Goal: Use online tool/utility: Utilize a website feature to perform a specific function

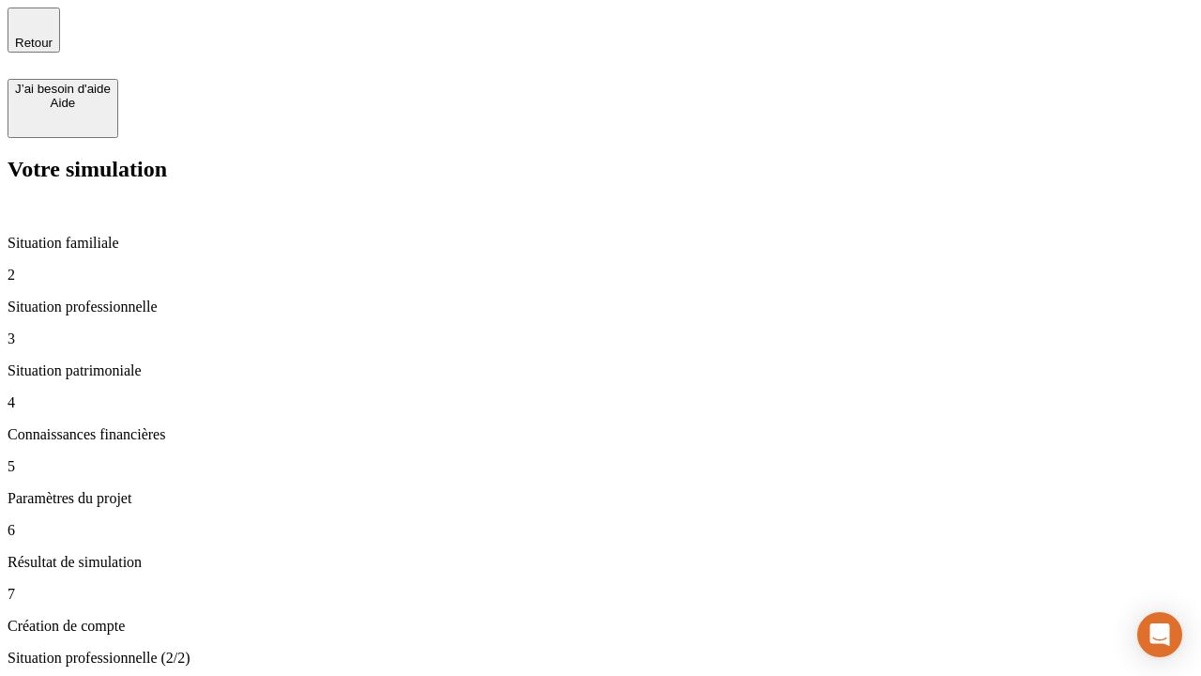
type input "30 000"
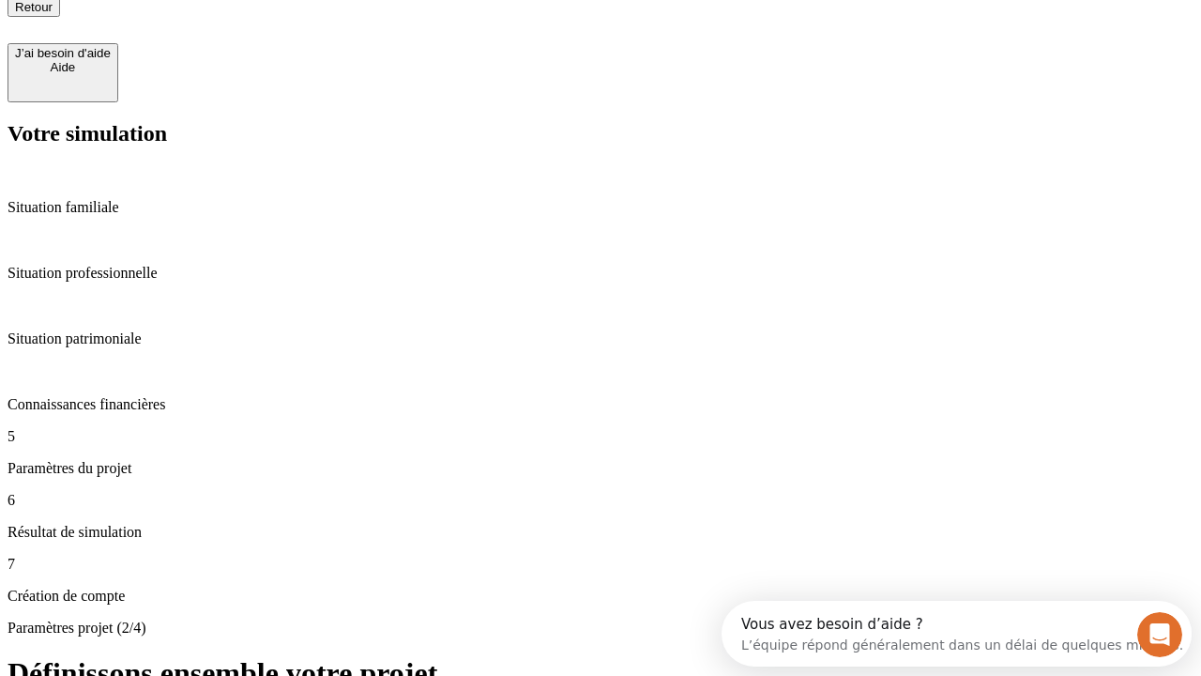
type input "25"
type input "1 000"
type input "640"
